Goal: Book appointment/travel/reservation

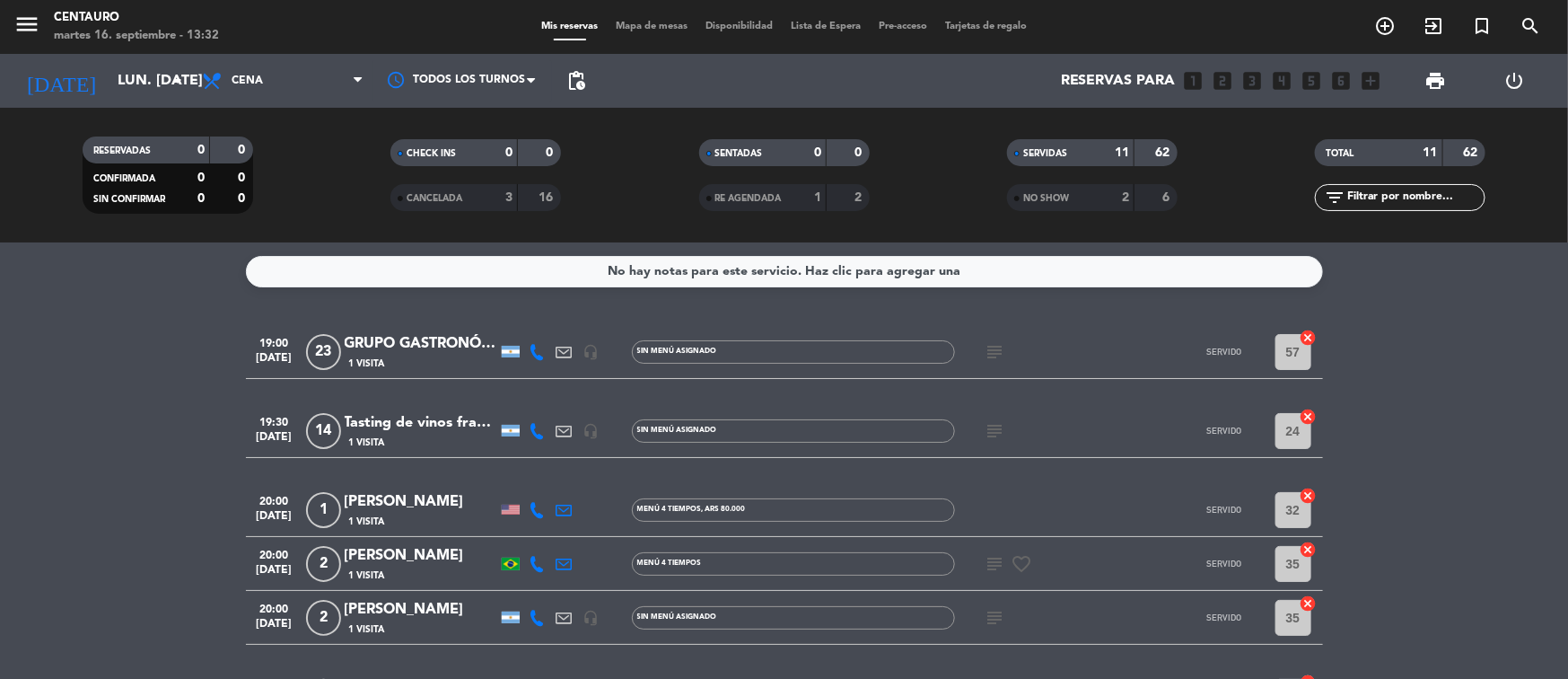
click at [162, 57] on div "[DATE] lun. [DATE] arrow_drop_down" at bounding box center [103, 81] width 179 height 54
click at [163, 88] on input "lun. [DATE]" at bounding box center [203, 81] width 189 height 35
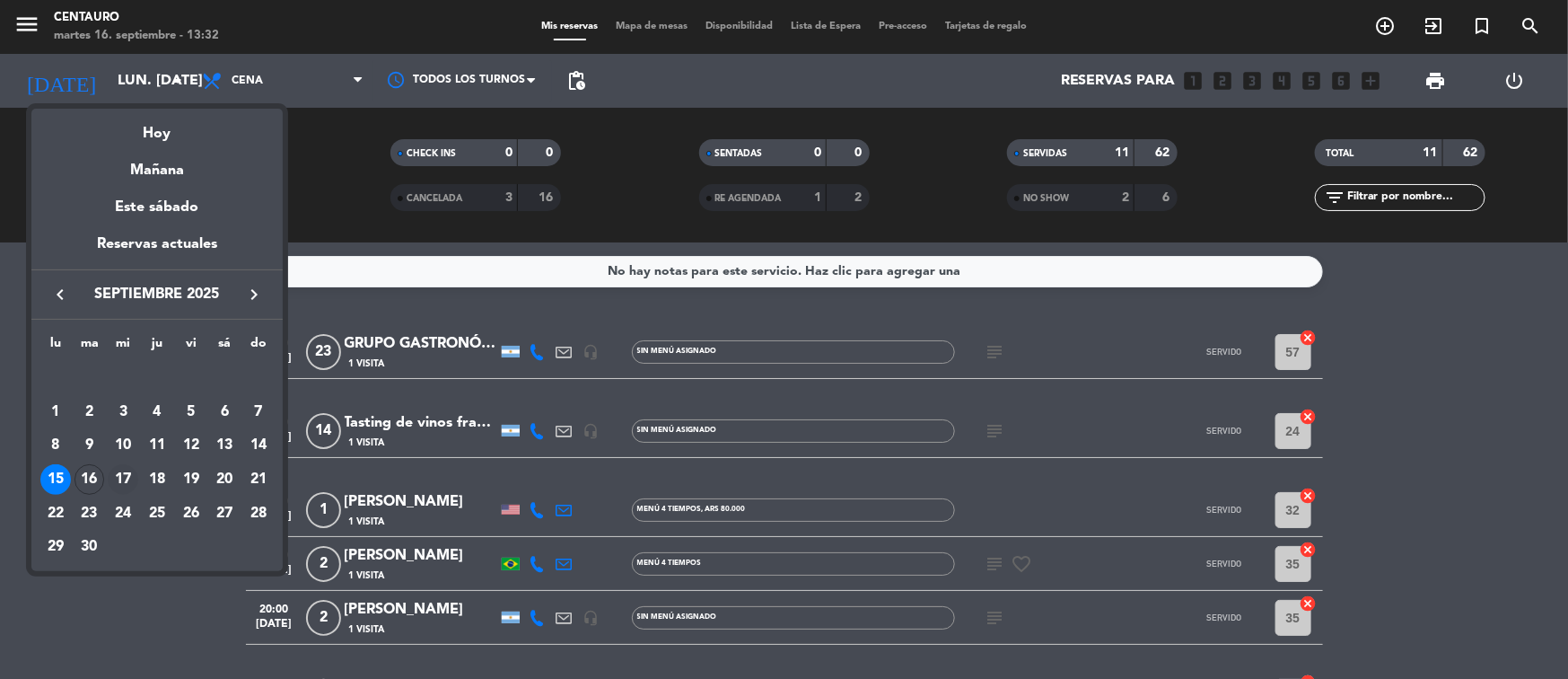
click at [116, 463] on td "17" at bounding box center [122, 480] width 34 height 34
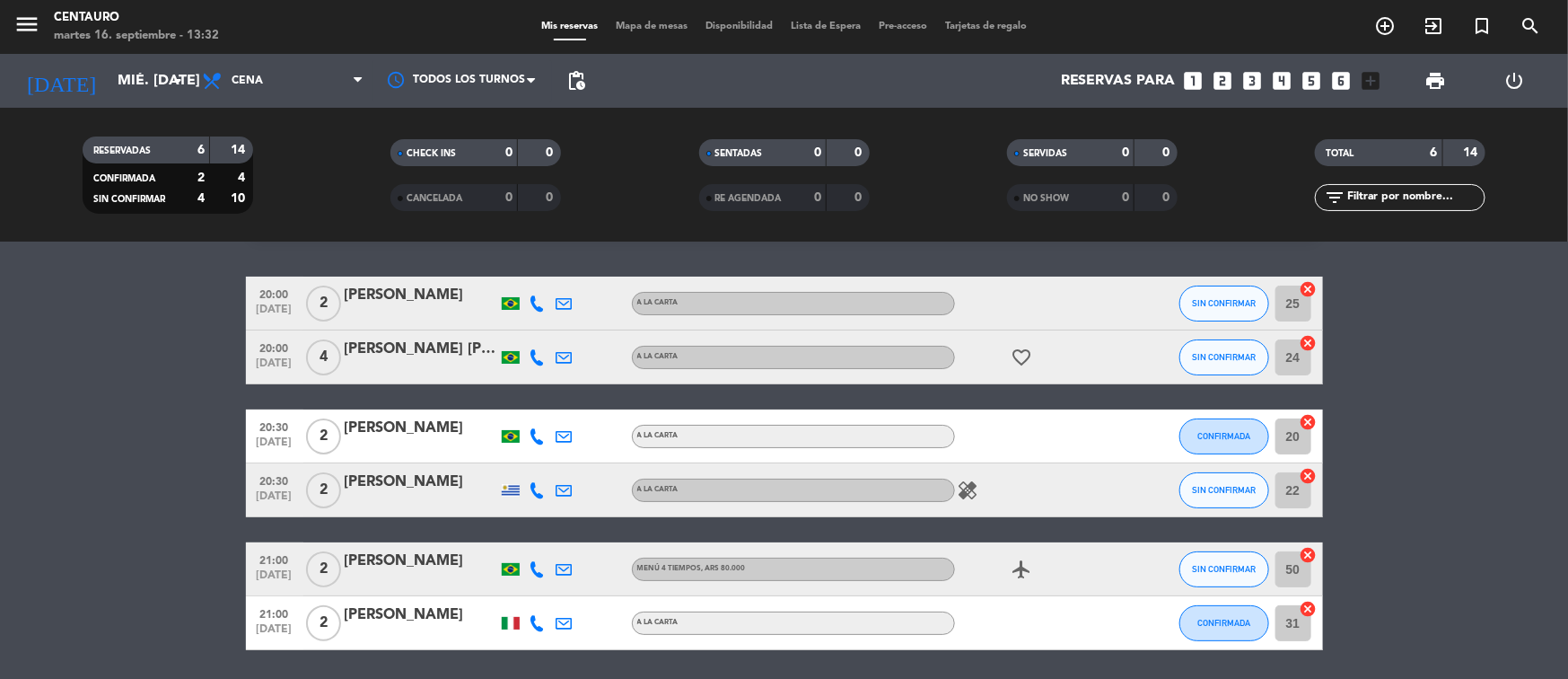
scroll to position [42, 0]
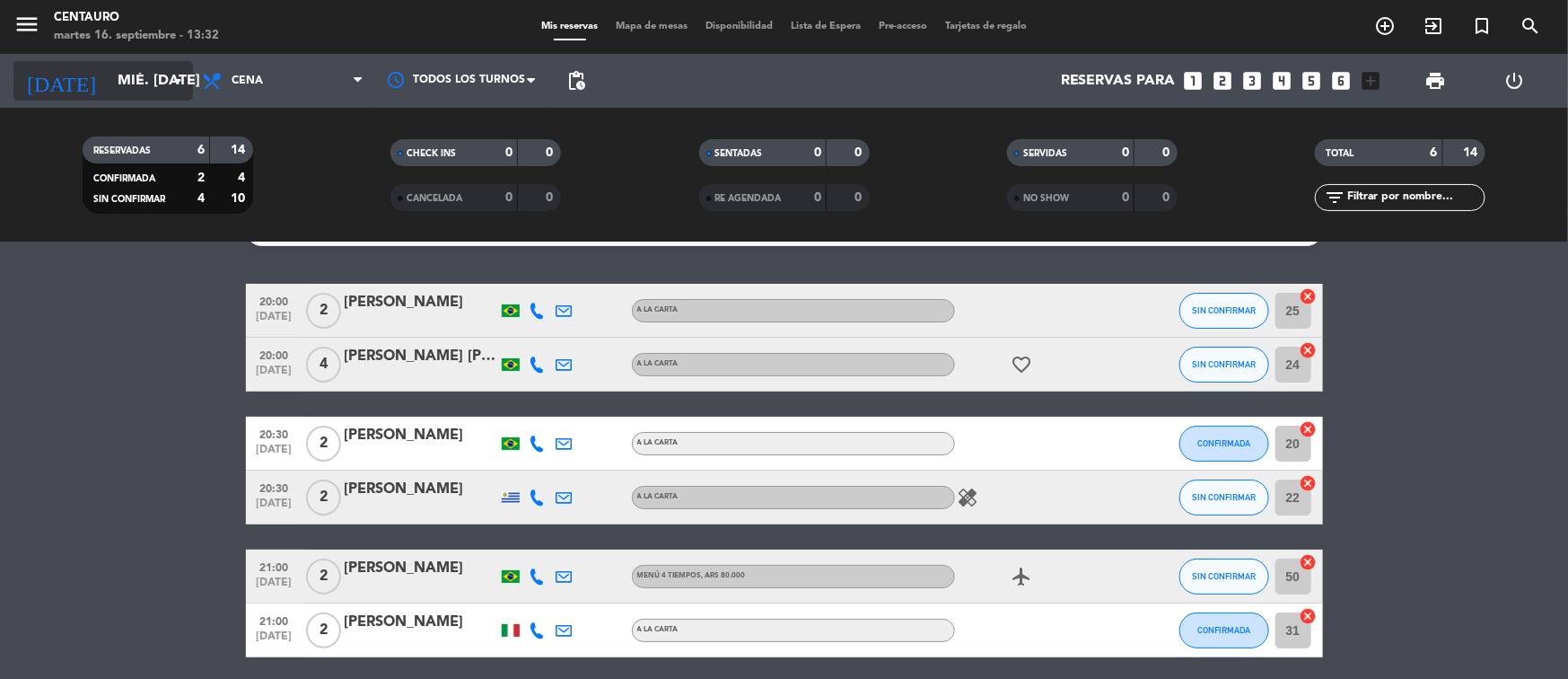
click at [167, 97] on input "mié. [DATE]" at bounding box center [203, 81] width 189 height 35
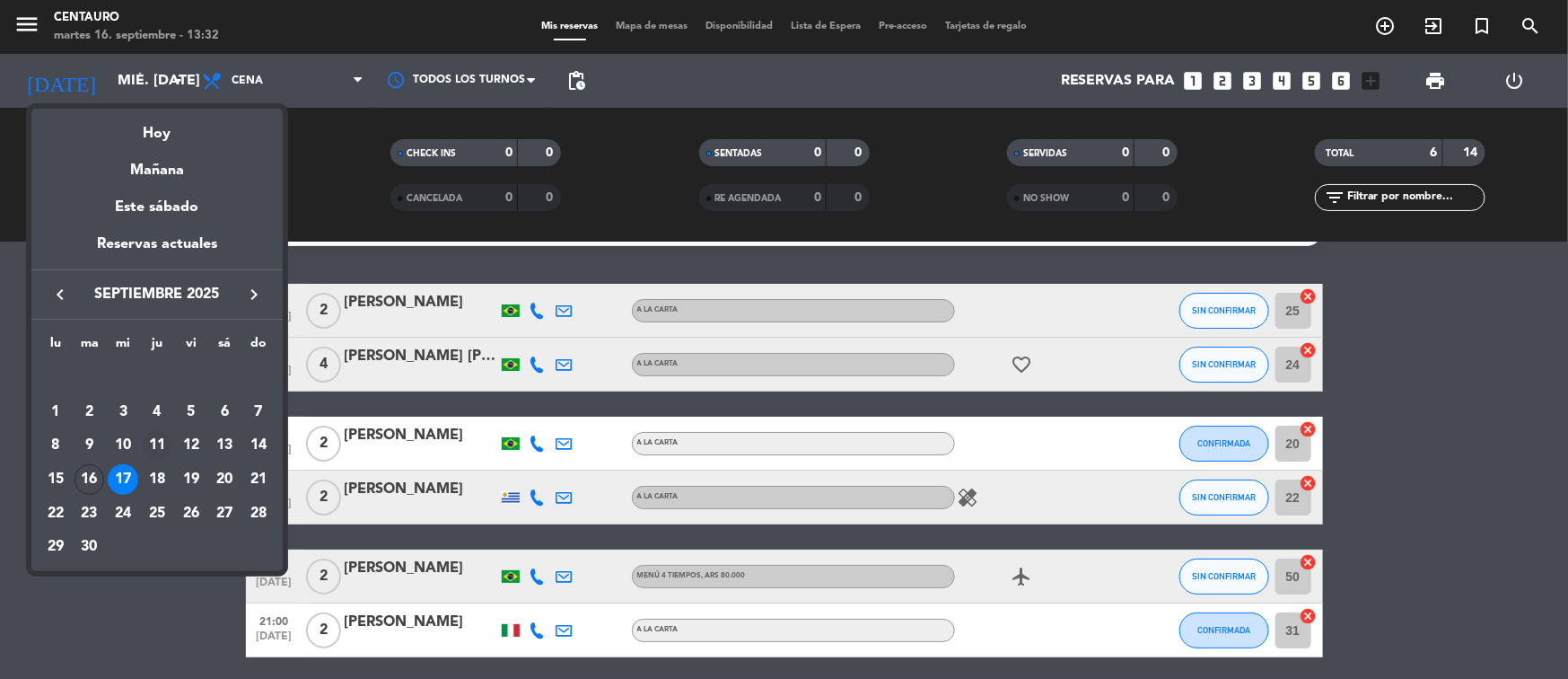
click at [153, 460] on td "11" at bounding box center [157, 445] width 34 height 34
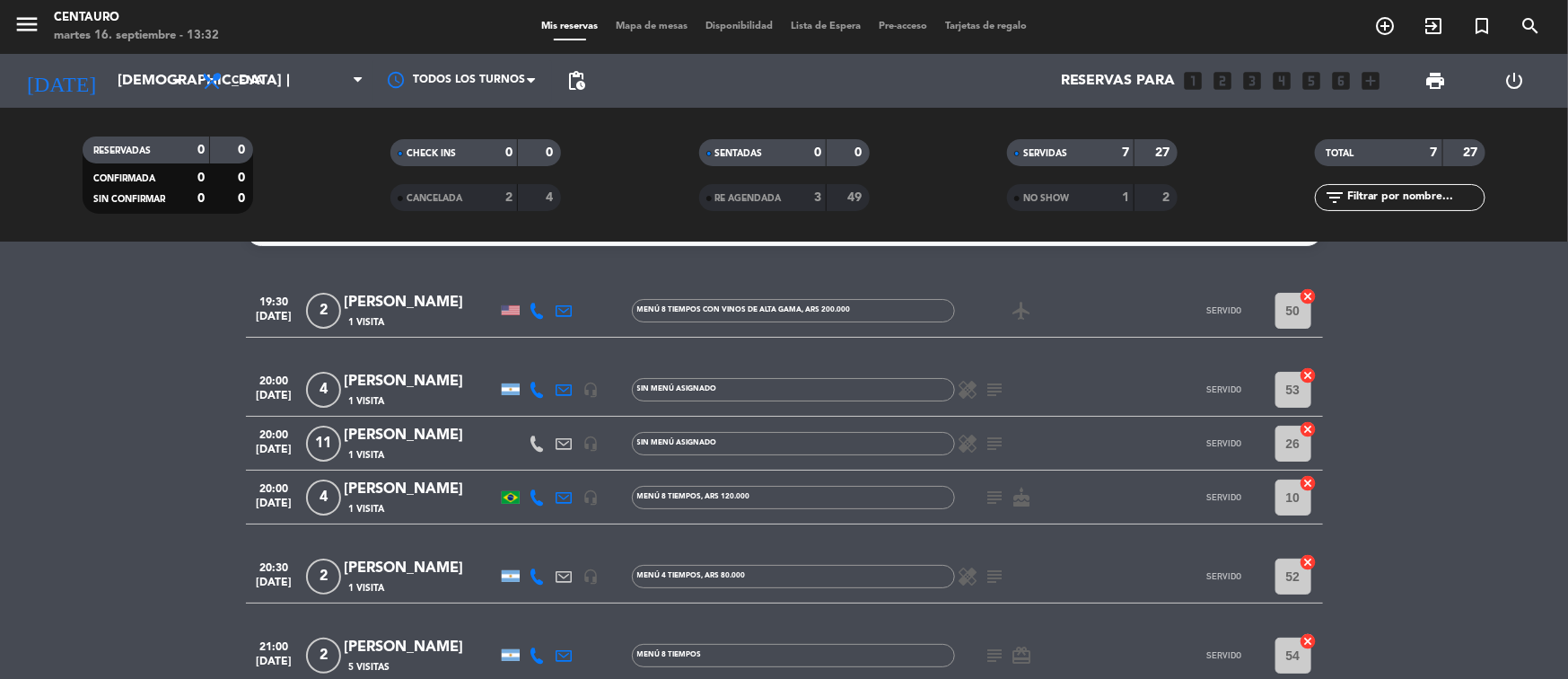
scroll to position [0, 0]
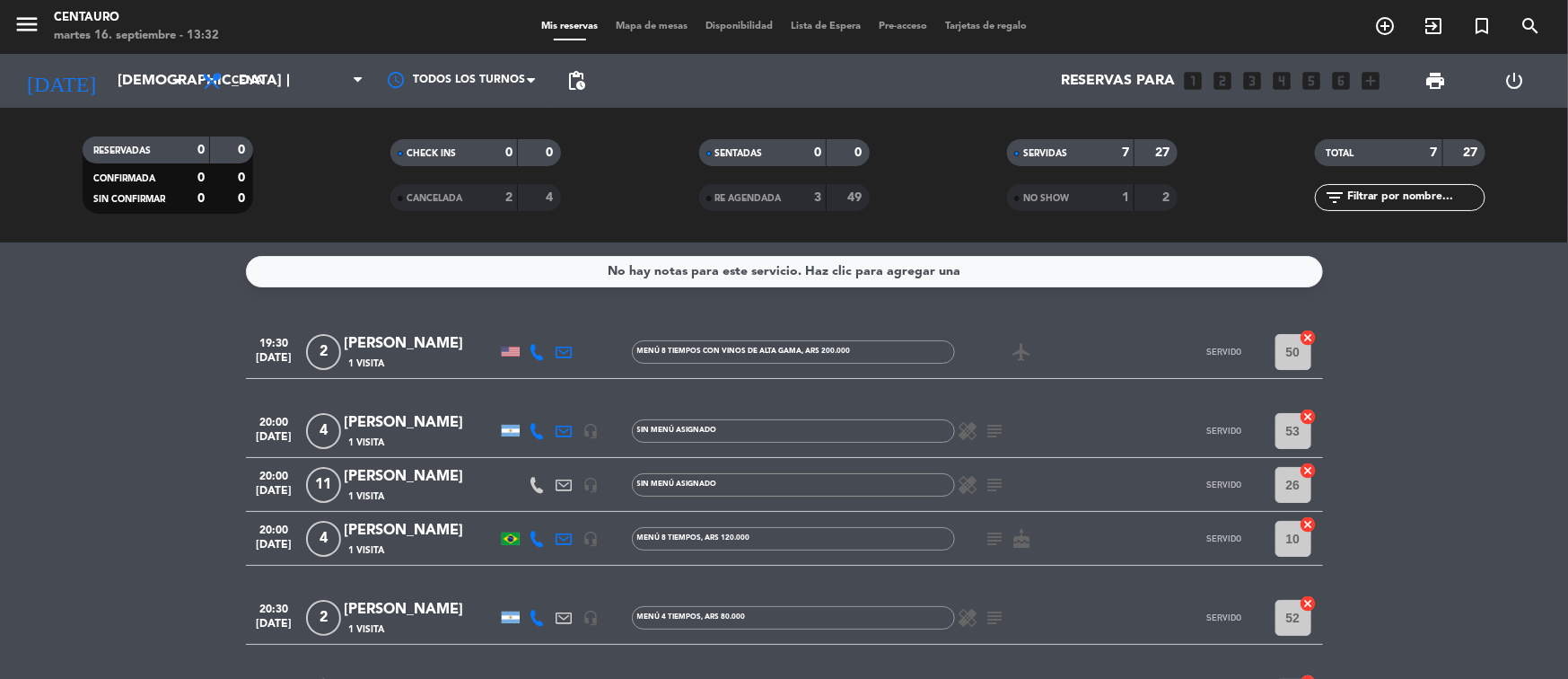
click at [162, 103] on div "[DATE] [DEMOGRAPHIC_DATA] [DATE] arrow_drop_down" at bounding box center [103, 81] width 179 height 54
click at [170, 76] on icon "arrow_drop_down" at bounding box center [178, 81] width 22 height 22
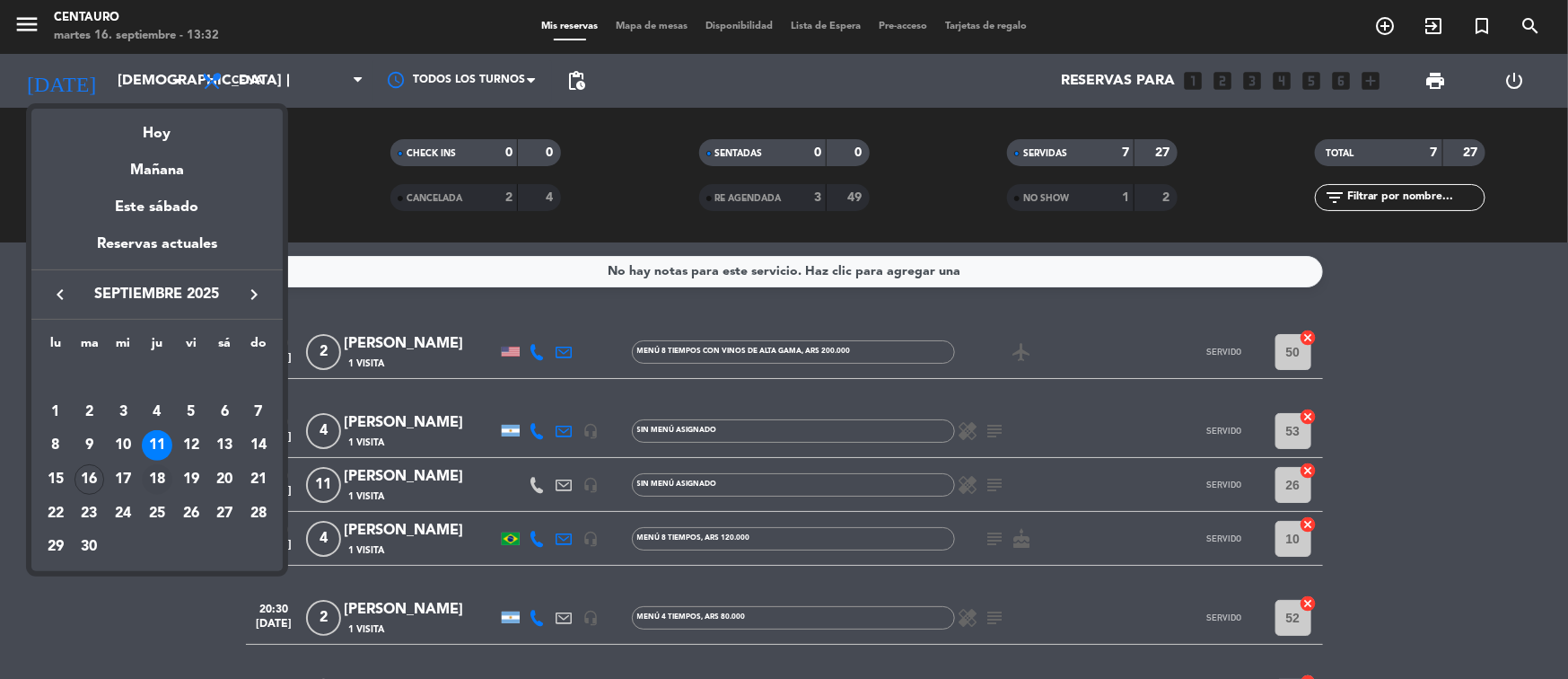
click at [153, 479] on div "18" at bounding box center [157, 479] width 31 height 31
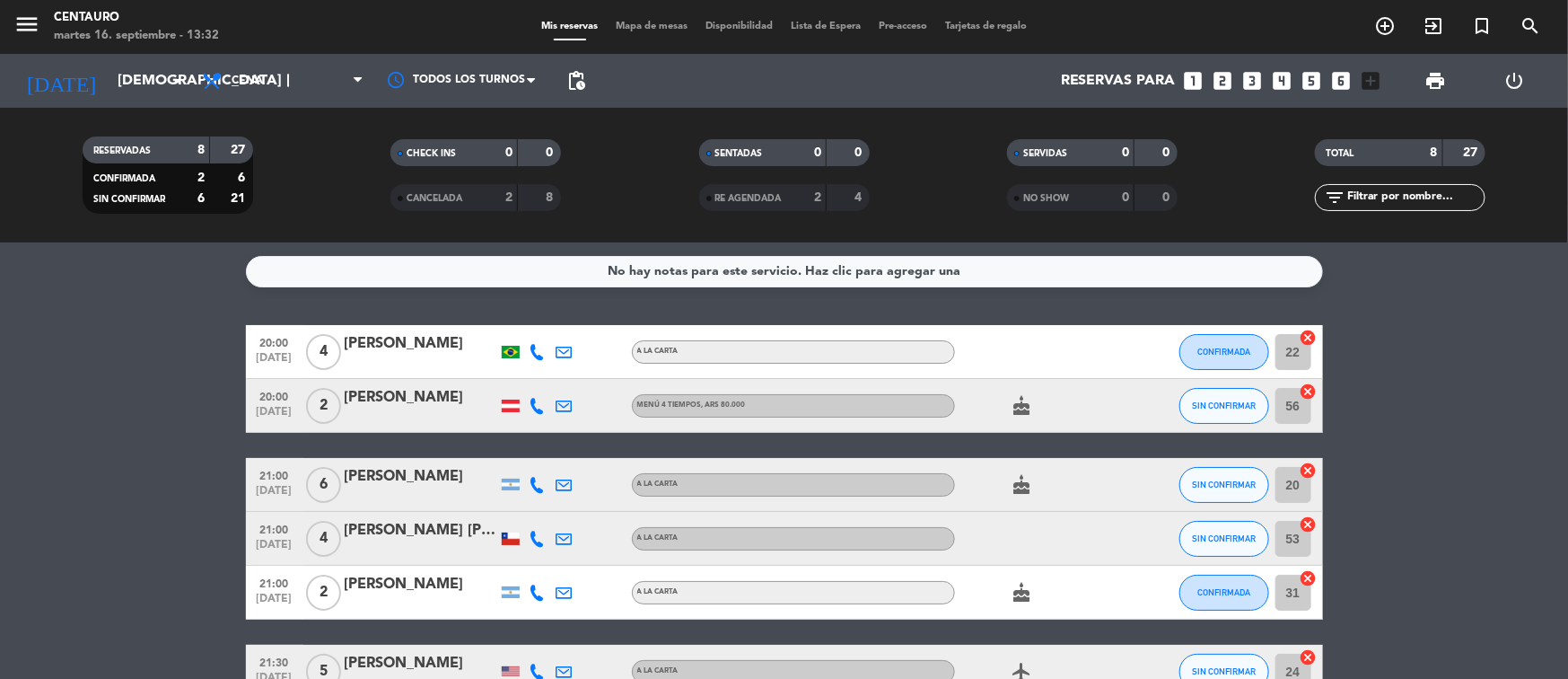
click at [167, 103] on div "[DATE] [DEMOGRAPHIC_DATA] [DATE] arrow_drop_down" at bounding box center [103, 81] width 179 height 54
click at [167, 92] on input "[DEMOGRAPHIC_DATA] [DATE]" at bounding box center [203, 81] width 189 height 35
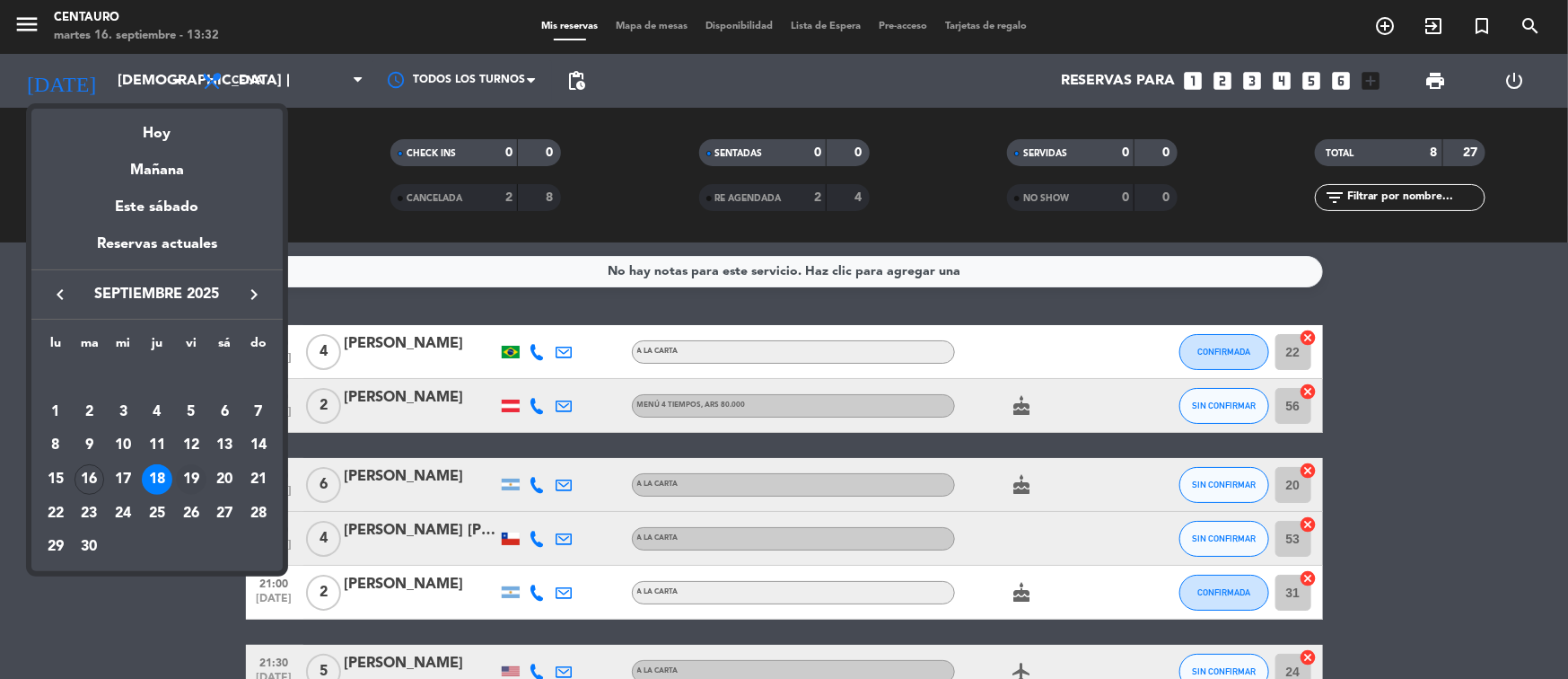
click at [194, 481] on div "19" at bounding box center [191, 479] width 31 height 31
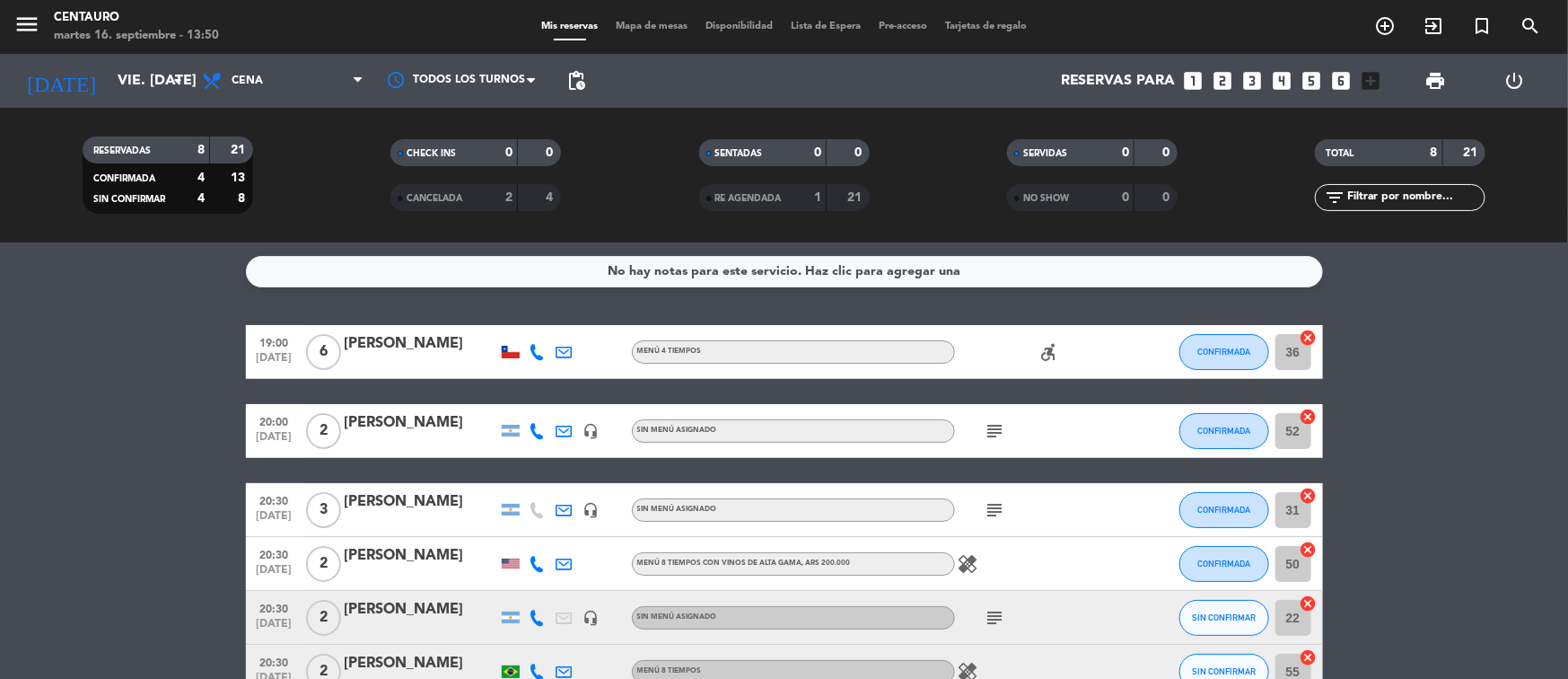
click at [155, 46] on div "menu Centauro martes 16. septiembre - 13:50" at bounding box center [196, 27] width 392 height 42
click at [161, 83] on input "vie. [DATE]" at bounding box center [203, 81] width 189 height 35
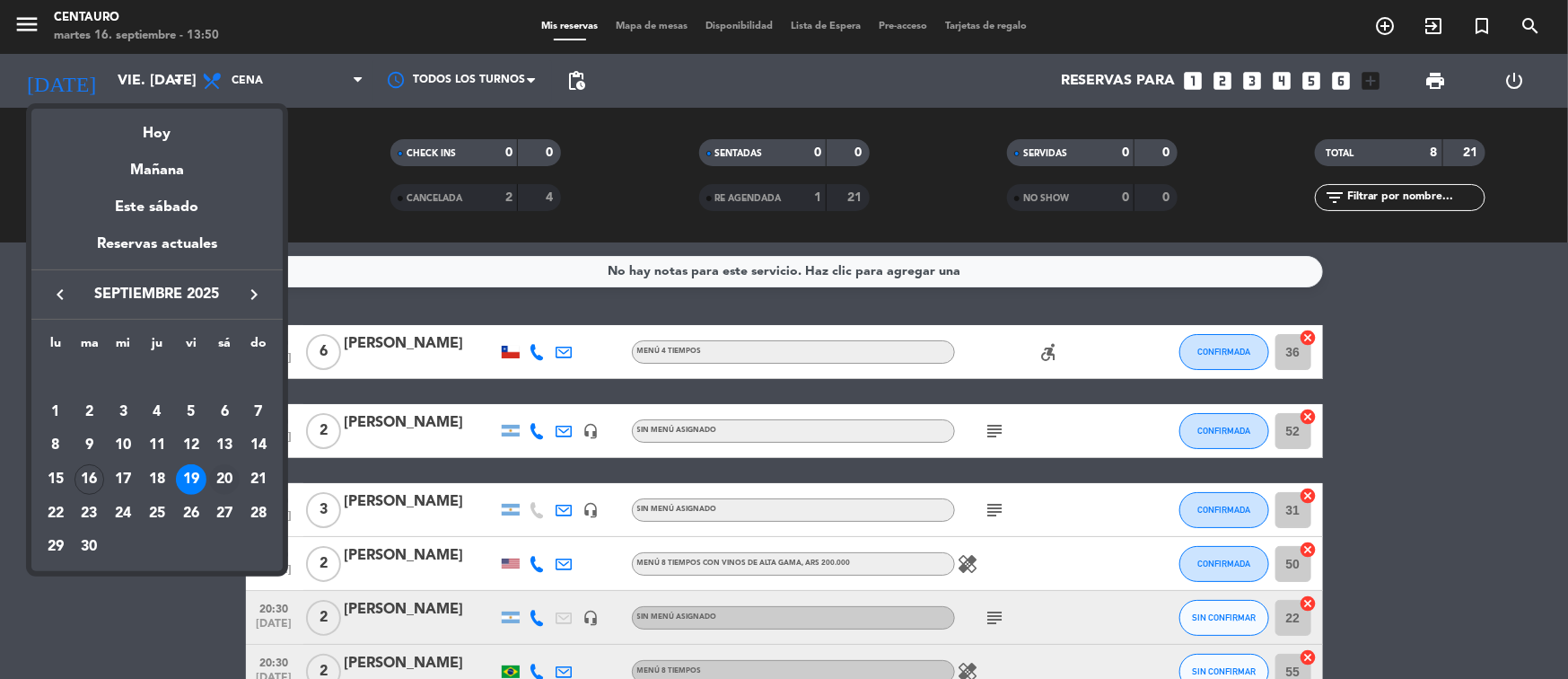
click at [224, 467] on div "20" at bounding box center [224, 479] width 31 height 31
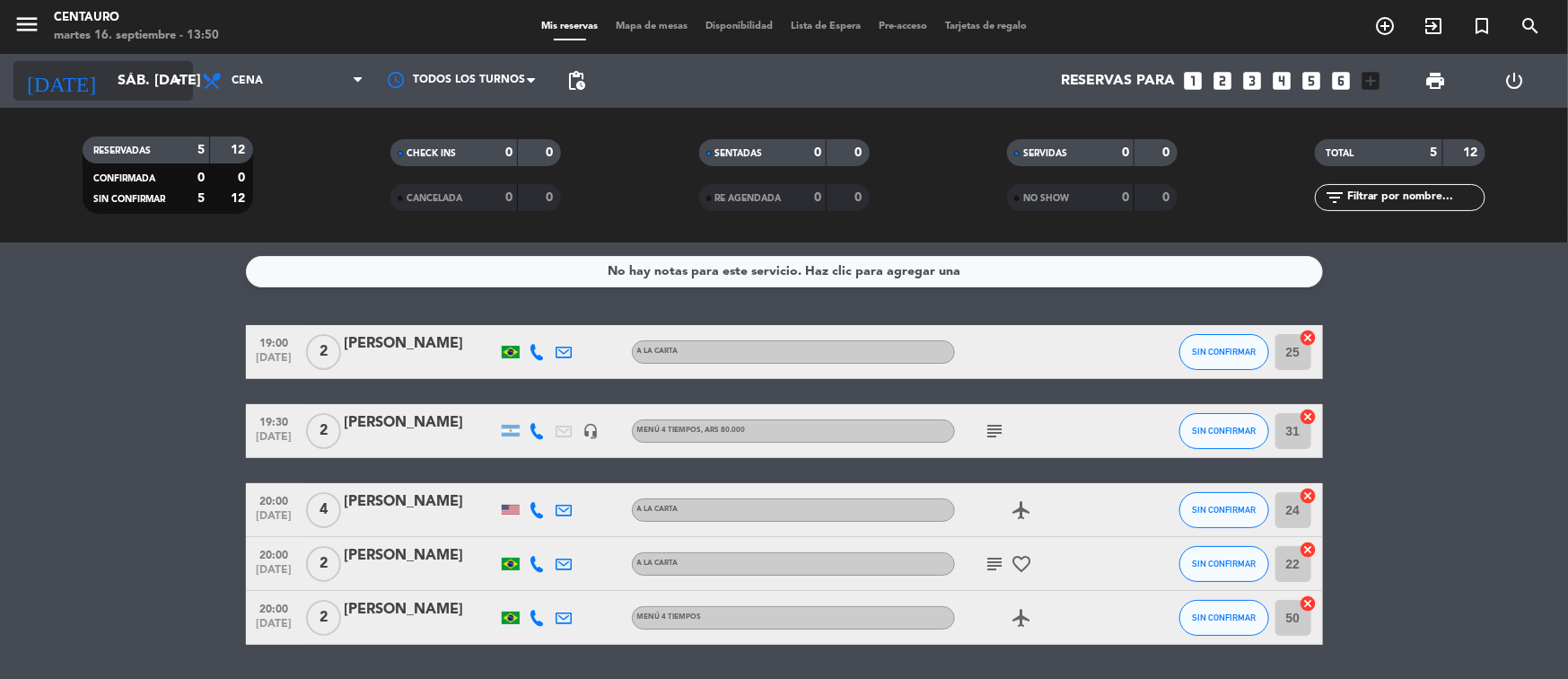
click at [179, 89] on icon "arrow_drop_down" at bounding box center [178, 81] width 22 height 22
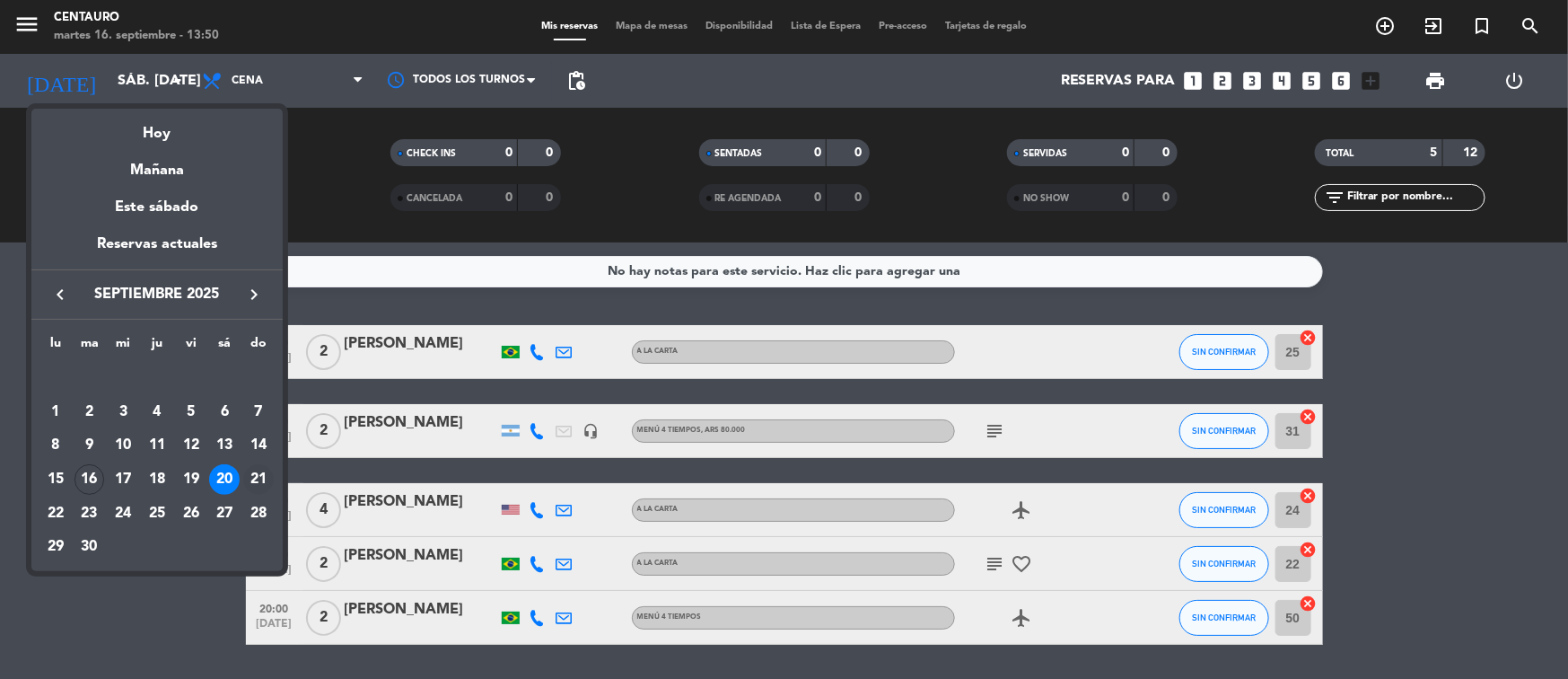
click at [258, 476] on div "21" at bounding box center [259, 479] width 31 height 31
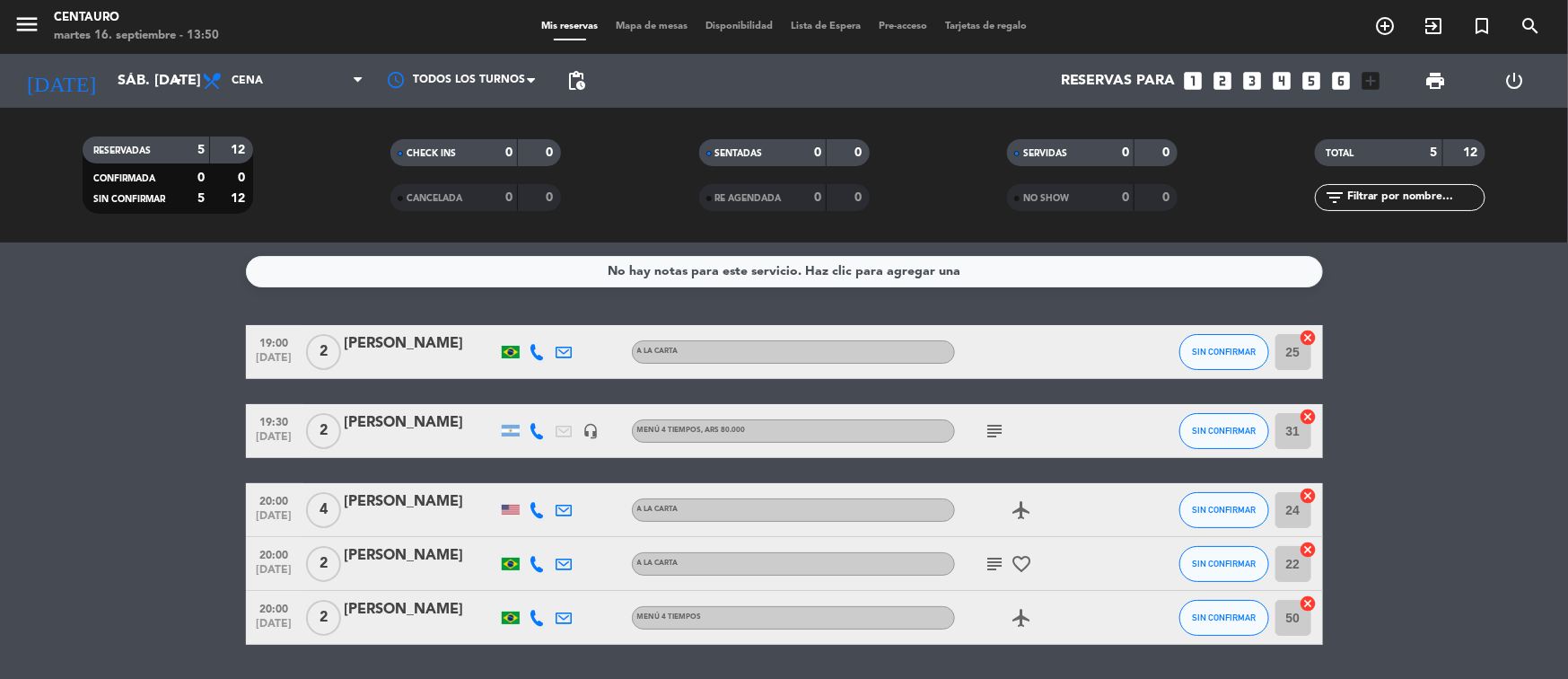
type input "dom. [DATE]"
